Goal: Task Accomplishment & Management: Complete application form

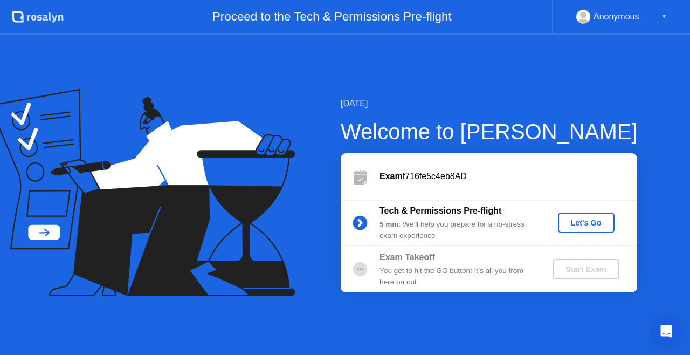
click at [407, 275] on div "You get to hit the GO button! It’s all you from here on out" at bounding box center [456, 276] width 155 height 22
click at [430, 175] on div "Exam f716fe5c4eb8AD" at bounding box center [508, 176] width 258 height 13
click at [574, 221] on div "Let's Go" at bounding box center [586, 222] width 48 height 9
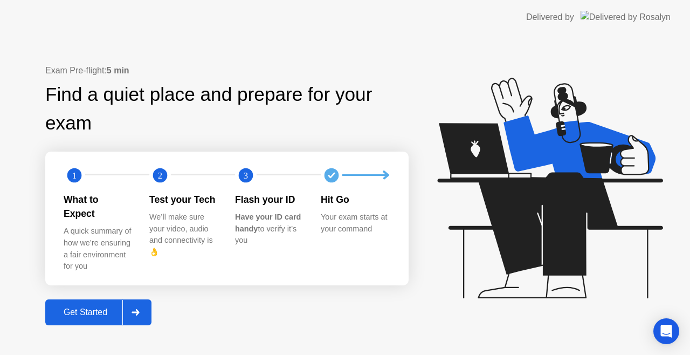
click at [79, 310] on div "Get Started" at bounding box center [85, 312] width 74 height 10
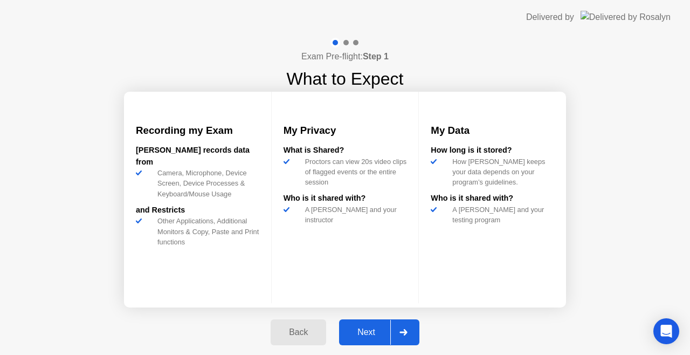
click at [365, 343] on button "Next" at bounding box center [379, 332] width 80 height 26
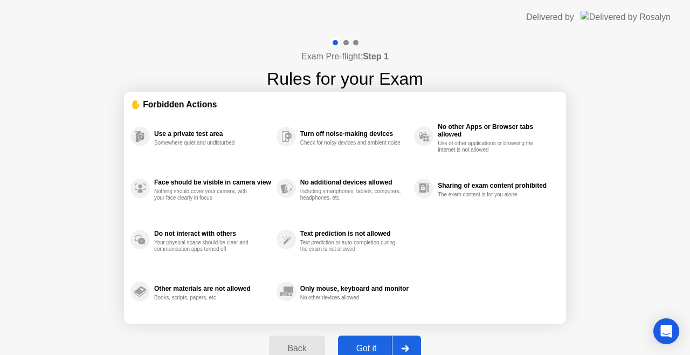
click at [365, 337] on button "Got it" at bounding box center [379, 348] width 83 height 26
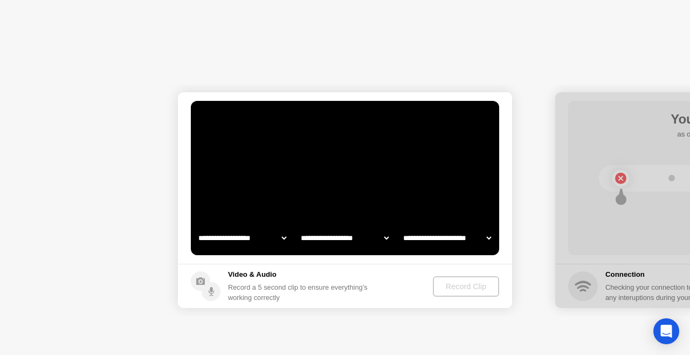
select select "**********"
select select "*******"
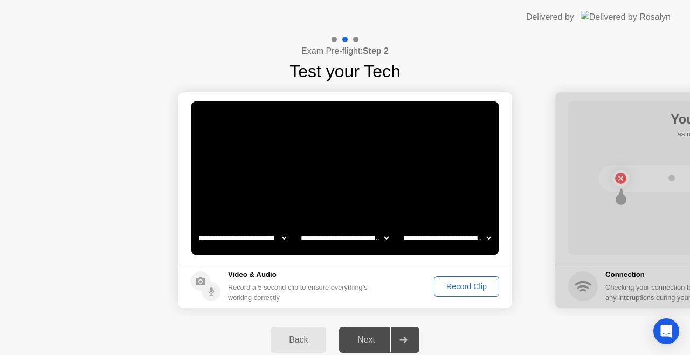
click at [365, 337] on div "Next" at bounding box center [366, 340] width 48 height 10
click at [370, 344] on div "Next" at bounding box center [366, 340] width 48 height 10
click at [456, 285] on div "Record Clip" at bounding box center [466, 286] width 58 height 9
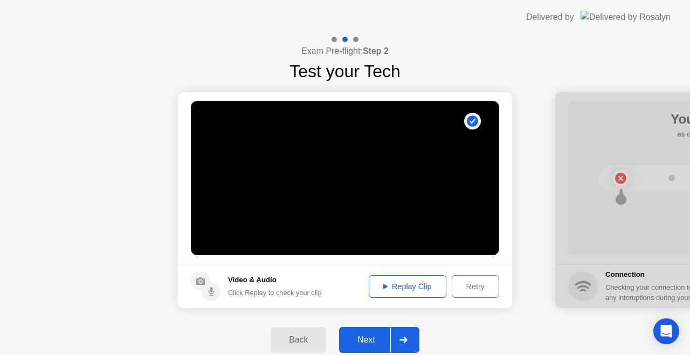
click at [370, 328] on button "Next" at bounding box center [379, 339] width 80 height 26
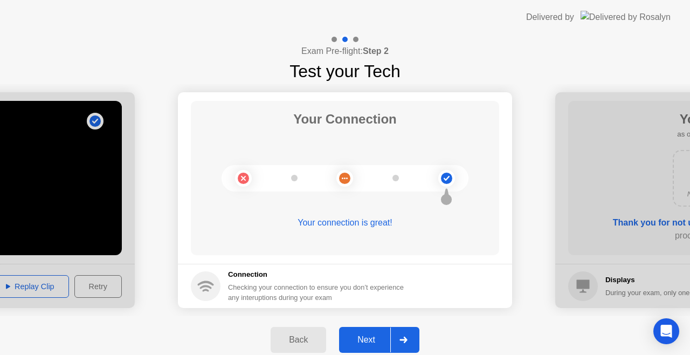
click at [375, 341] on div "Next" at bounding box center [366, 340] width 48 height 10
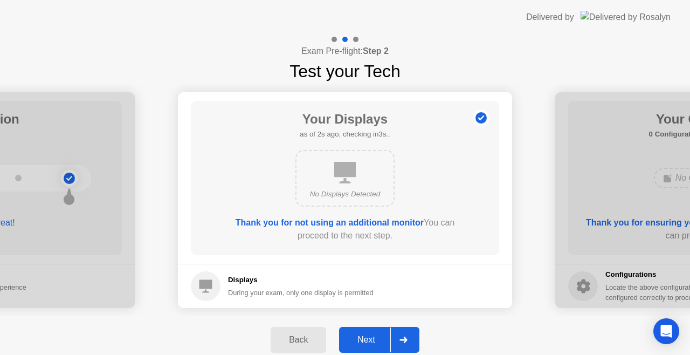
click at [375, 341] on div "Next" at bounding box center [366, 340] width 48 height 10
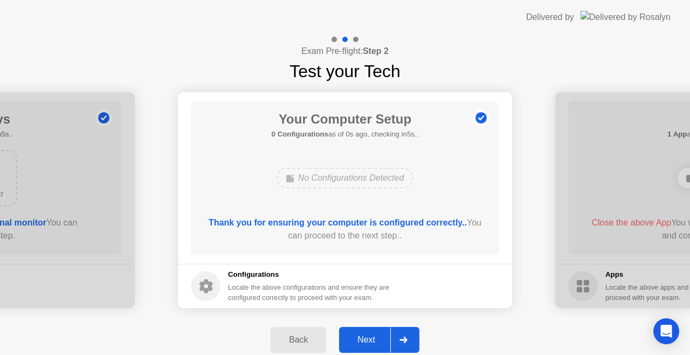
click at [375, 341] on div "Next" at bounding box center [366, 340] width 48 height 10
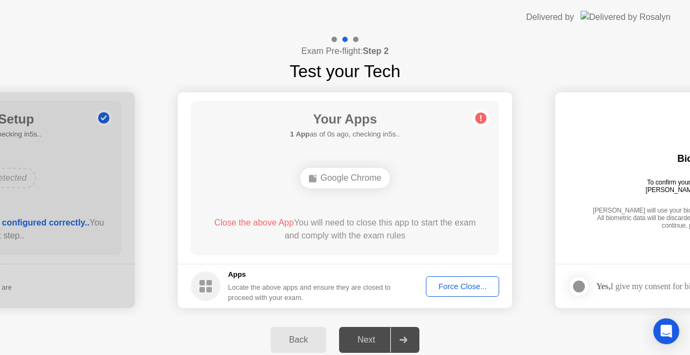
click at [375, 341] on div "Next" at bounding box center [366, 340] width 48 height 10
click at [461, 290] on div "Force Close..." at bounding box center [462, 286] width 66 height 9
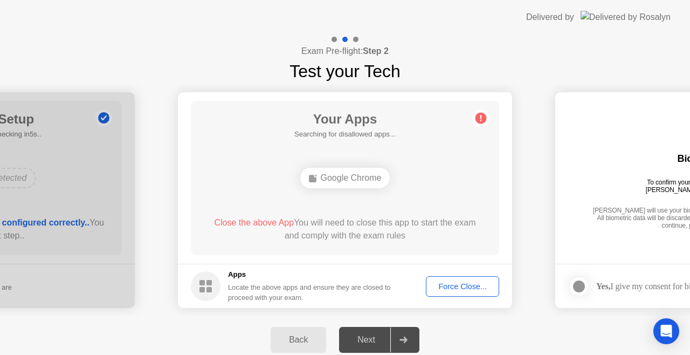
click at [474, 285] on div "Force Close..." at bounding box center [462, 286] width 66 height 9
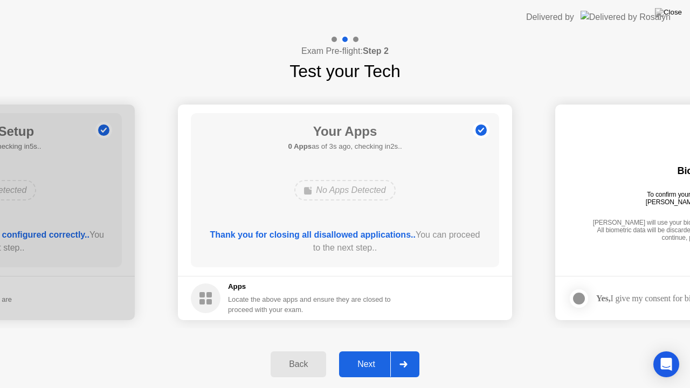
click at [366, 354] on div "Next" at bounding box center [366, 364] width 48 height 10
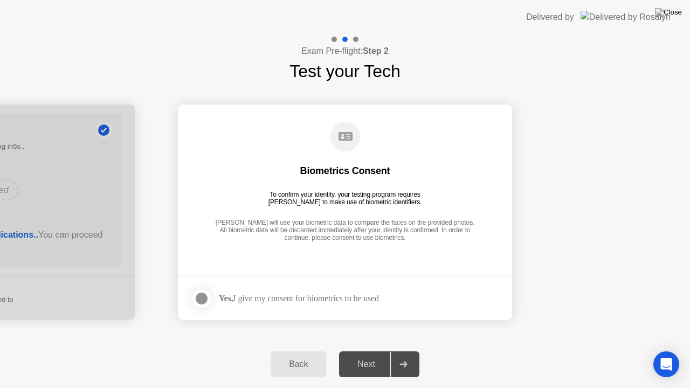
click at [301, 290] on div "Yes, I give my consent for biometrics to be used" at bounding box center [285, 299] width 188 height 22
click at [378, 354] on div "Next" at bounding box center [366, 364] width 48 height 10
click at [370, 354] on div "Next" at bounding box center [366, 364] width 48 height 10
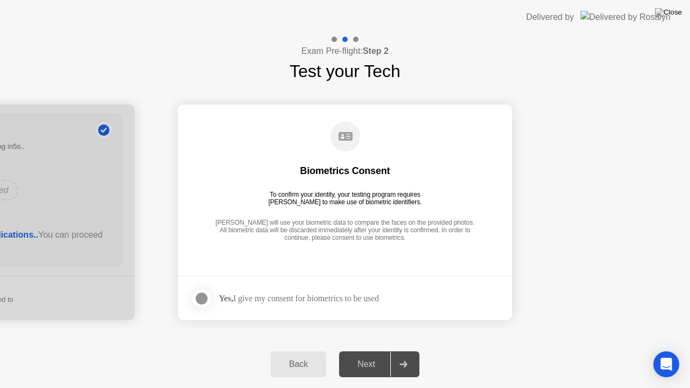
click at [370, 354] on div "Next" at bounding box center [366, 364] width 48 height 10
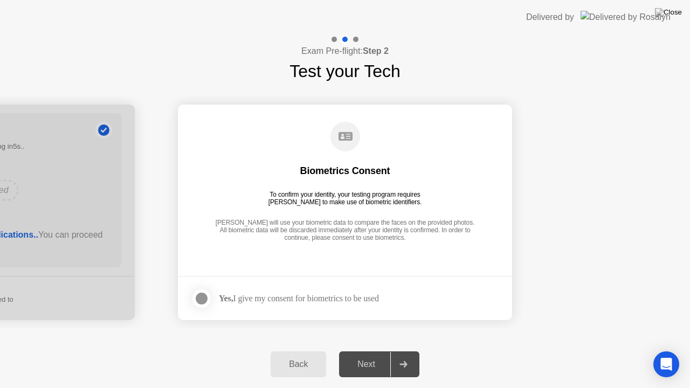
click at [370, 354] on div "Next" at bounding box center [366, 364] width 48 height 10
